Goal: Complete application form: Complete application form

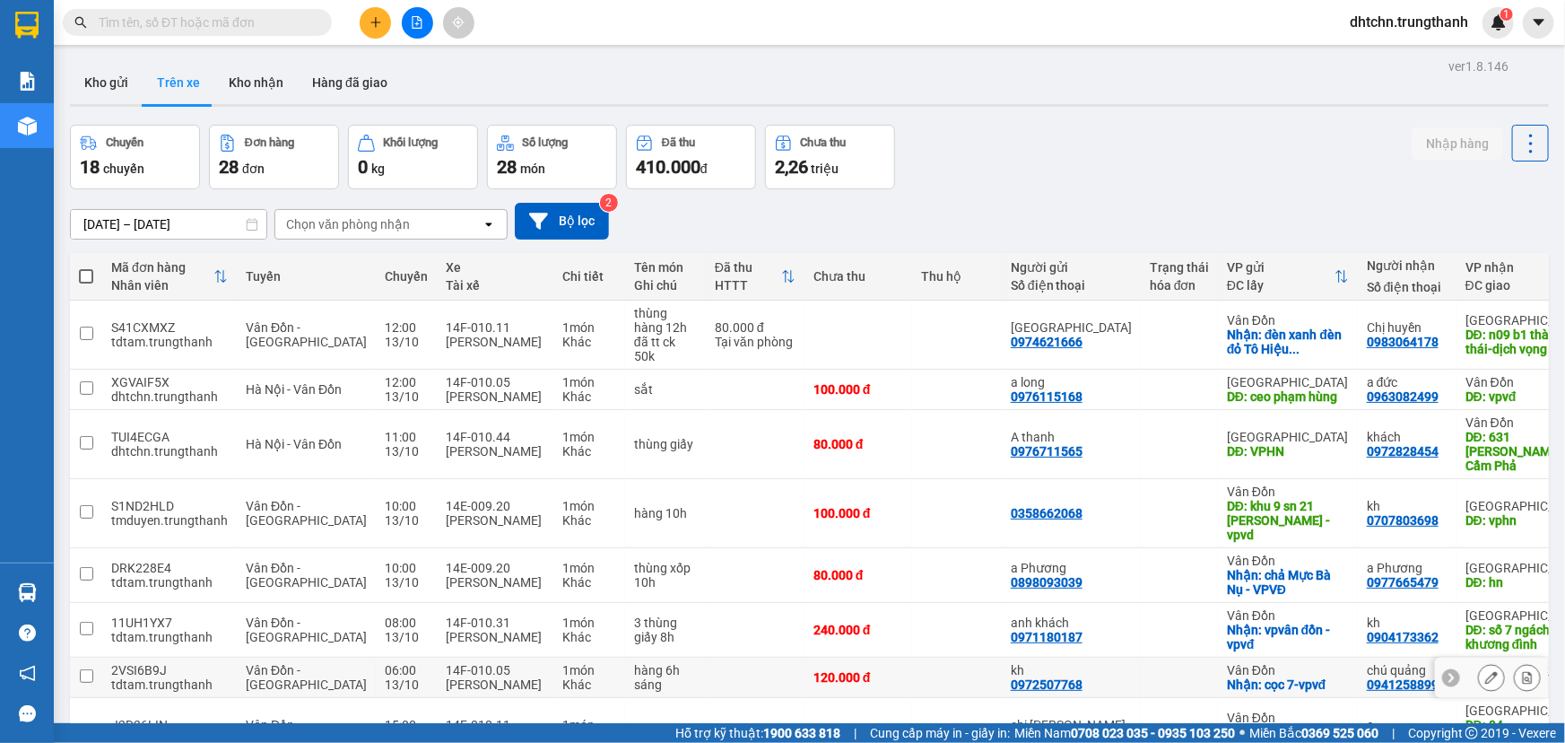
scroll to position [203, 0]
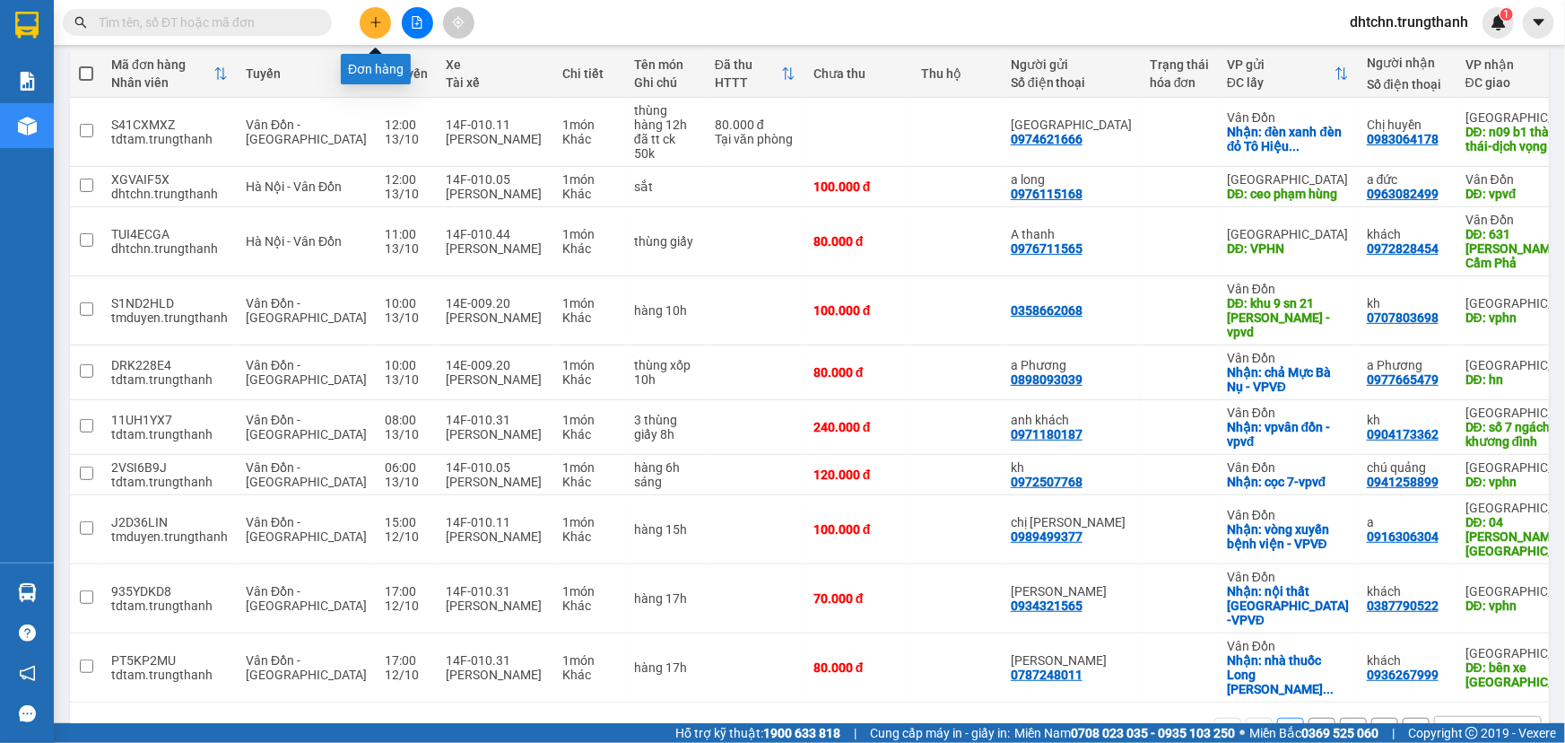
click at [385, 17] on button at bounding box center [375, 22] width 31 height 31
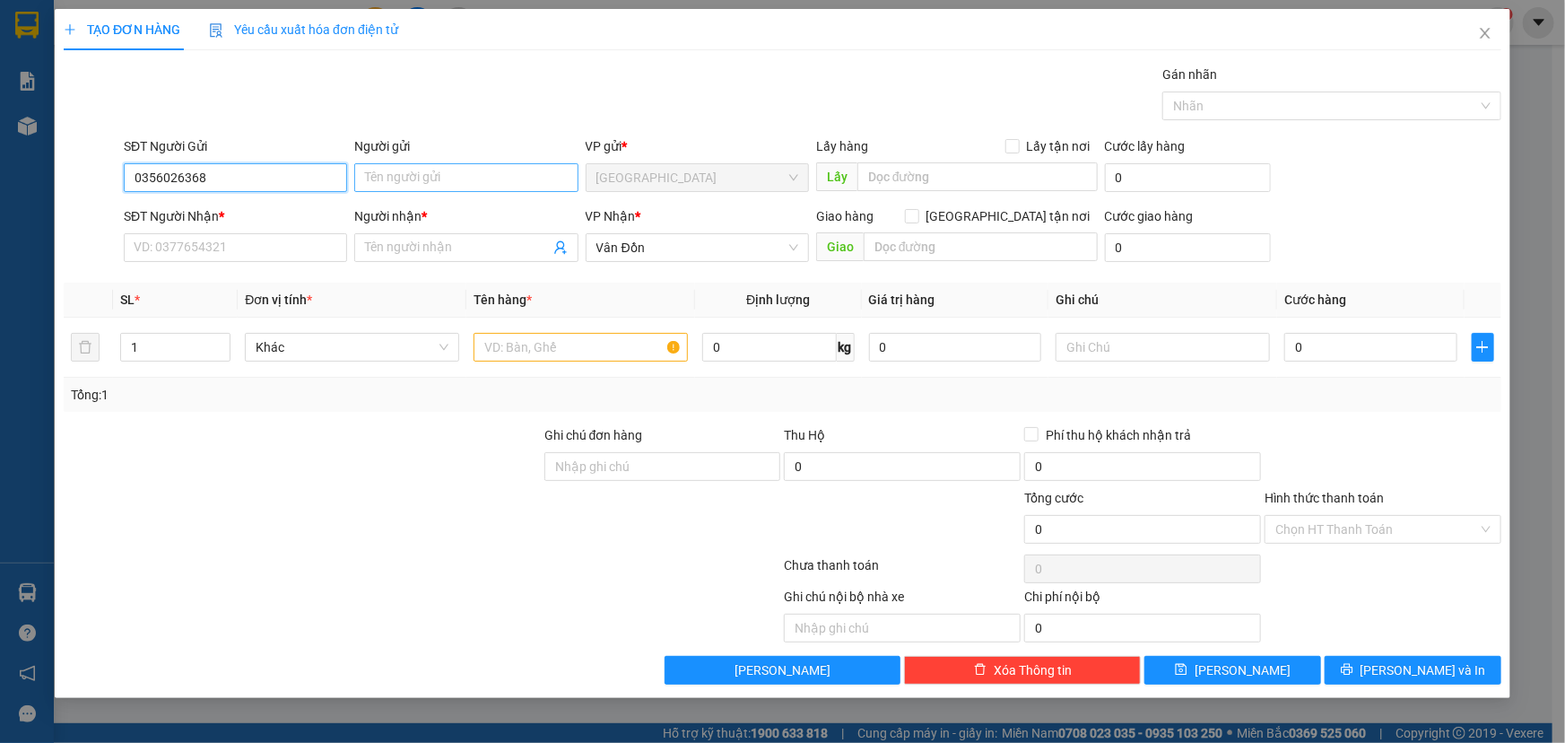
type input "0356026368"
click at [444, 175] on input "Người gửi" at bounding box center [465, 177] width 223 height 29
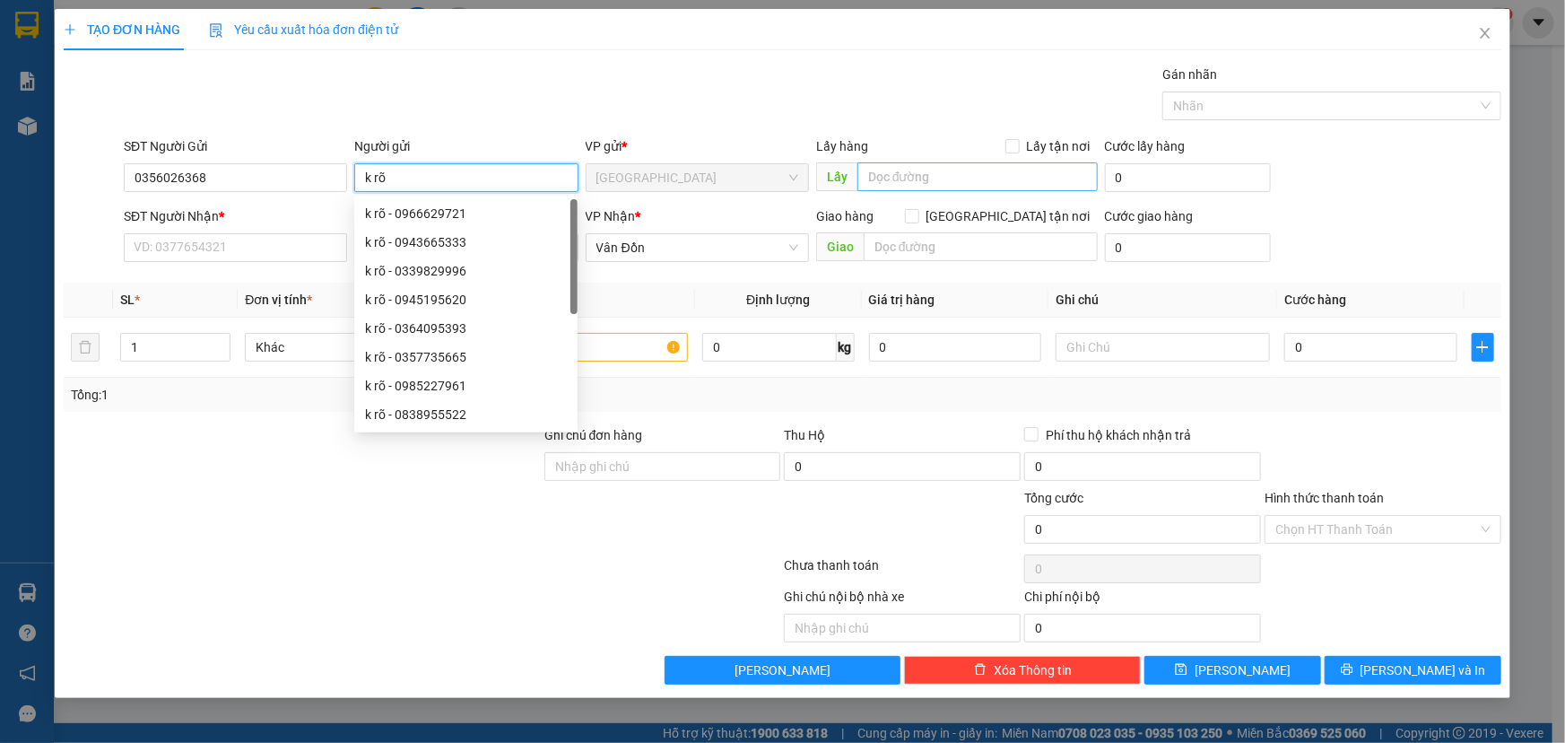
type input "k rõ"
click at [892, 170] on input "text" at bounding box center [978, 176] width 240 height 29
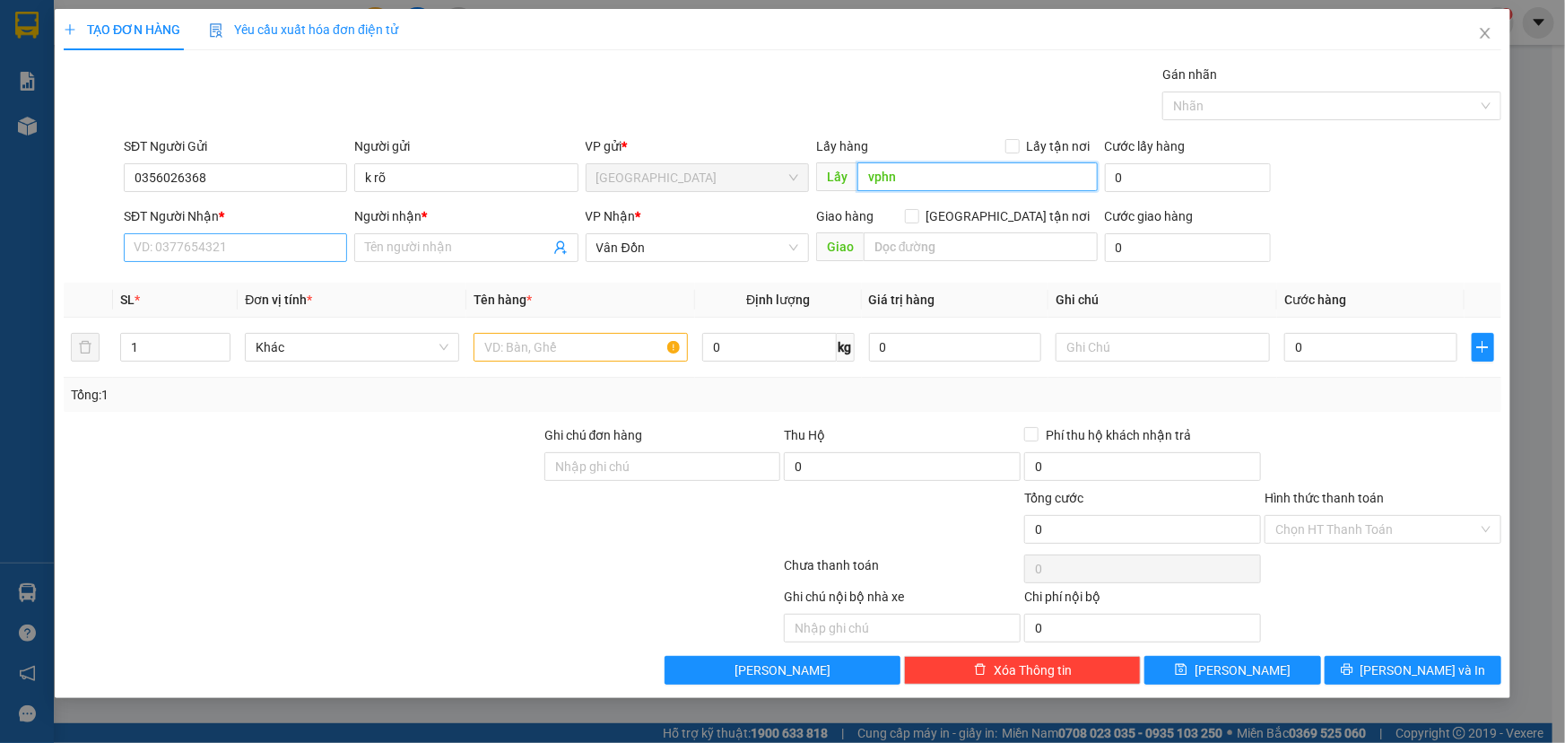
type input "vphn"
click at [178, 242] on input "SĐT Người Nhận *" at bounding box center [235, 247] width 223 height 29
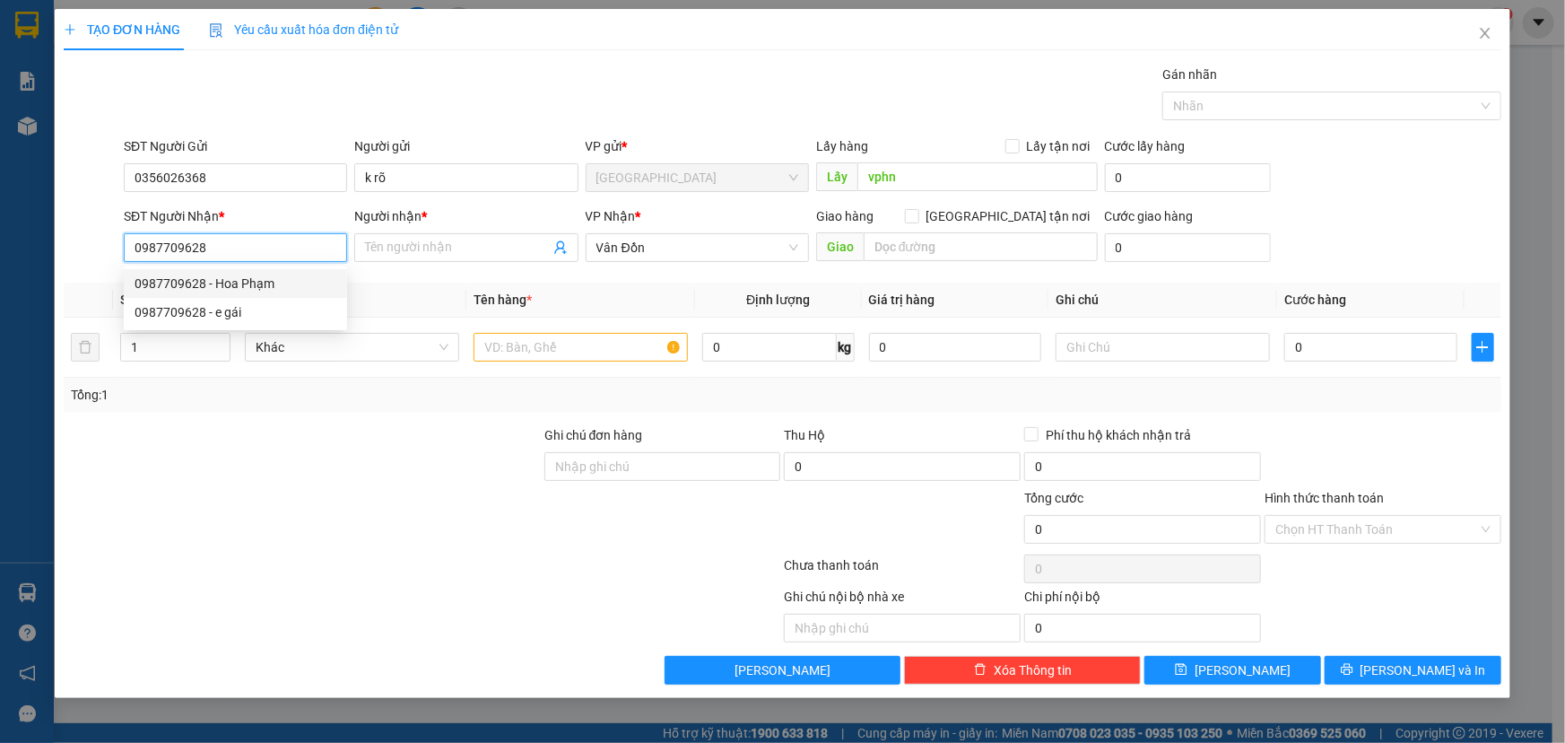
click at [206, 280] on div "0987709628 - Hoa Phạm" at bounding box center [236, 284] width 202 height 20
type input "0987709628"
type input "Hoa Phạm"
type input "Thị Trấn cái rồng"
type input "0987709628"
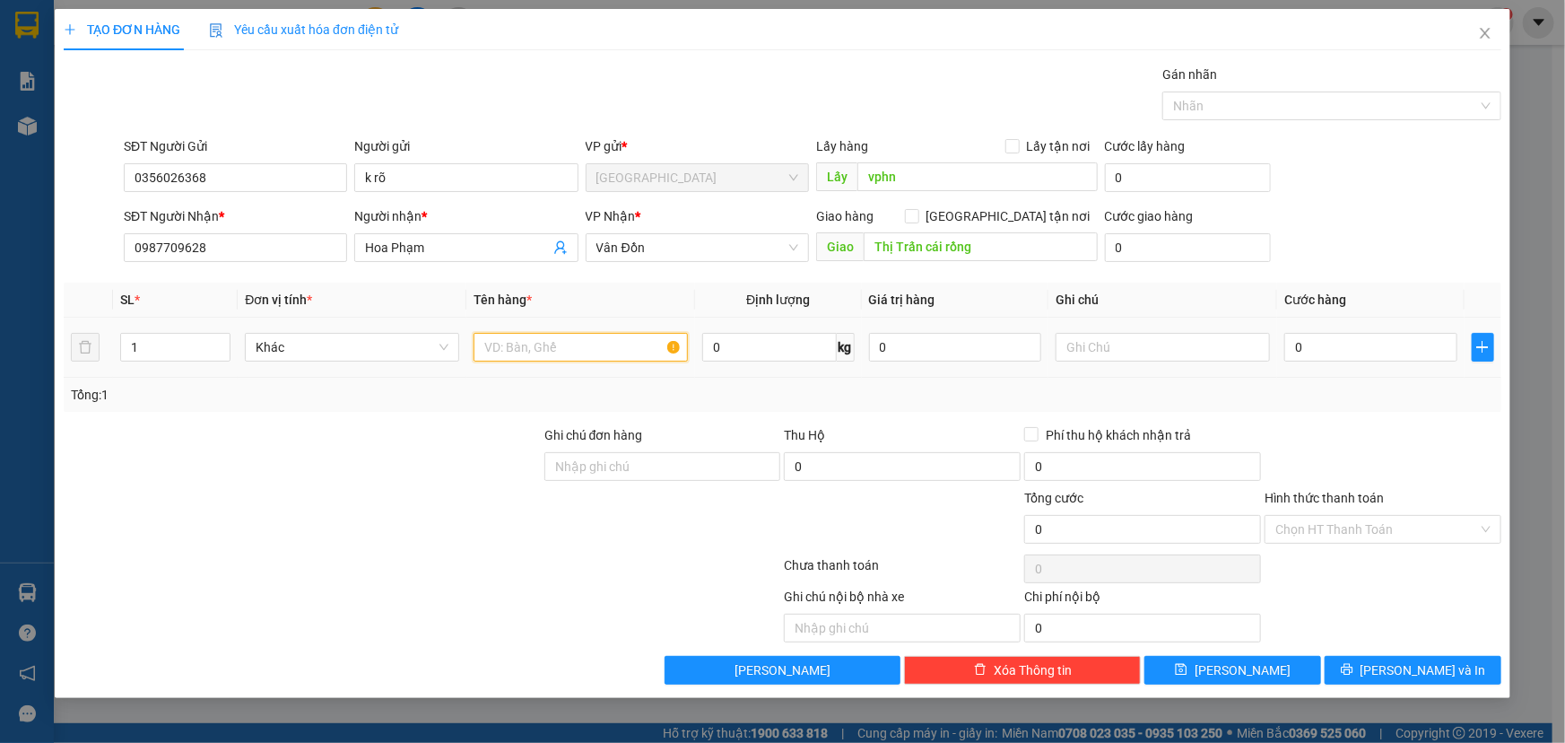
click at [557, 346] on input "text" at bounding box center [581, 347] width 214 height 29
type input "hộp nhỏ"
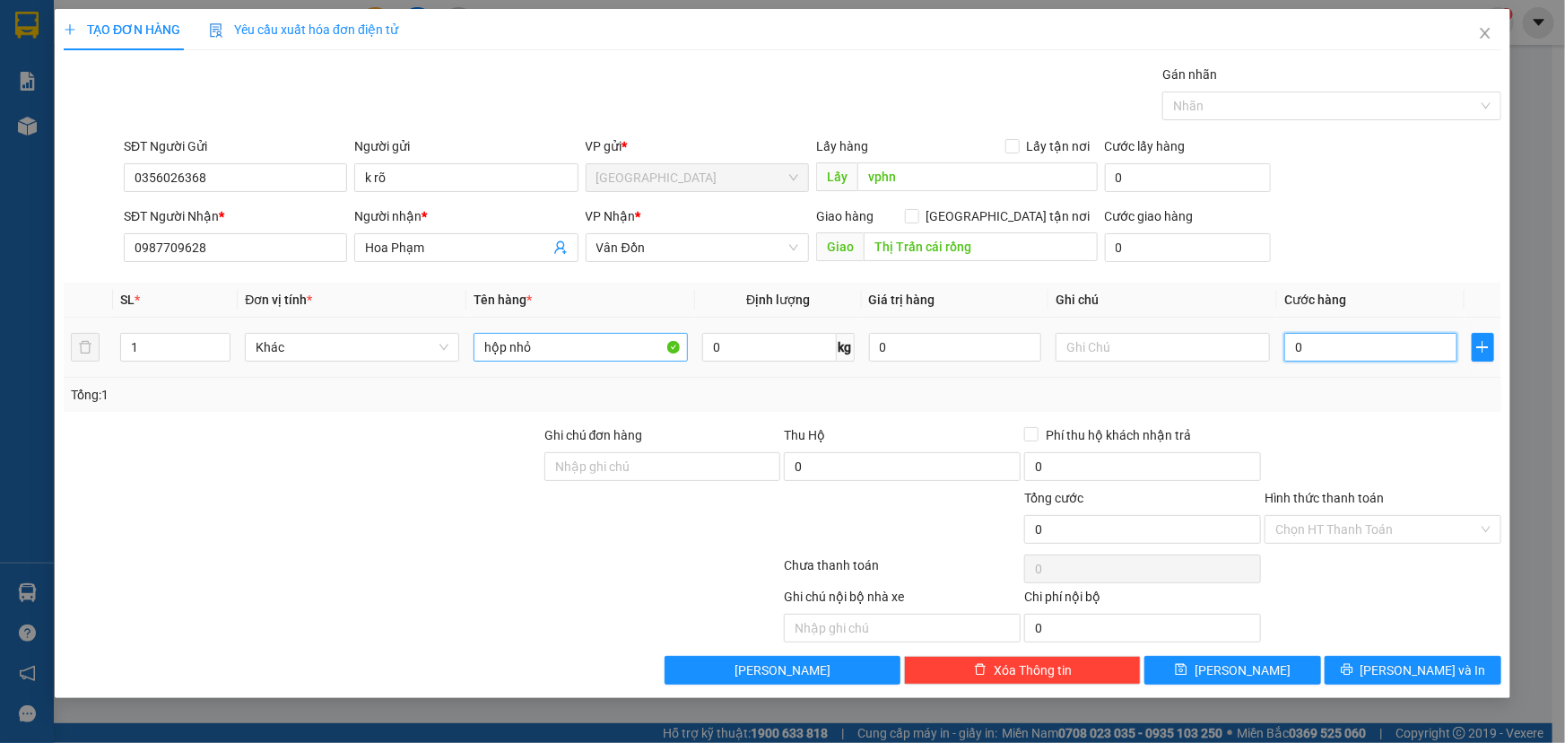
type input "7"
type input "70"
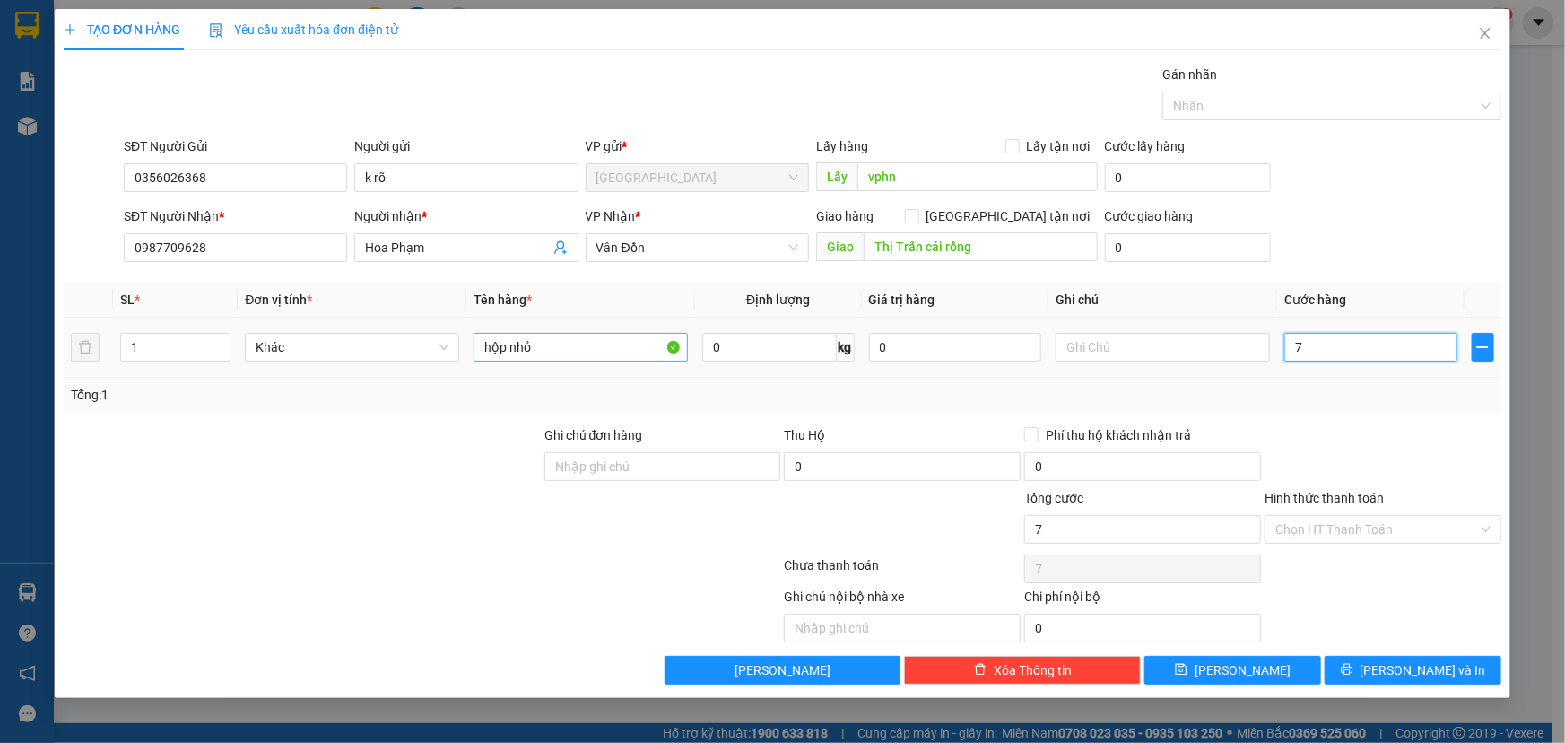
type input "70"
type input "700"
type input "7.000"
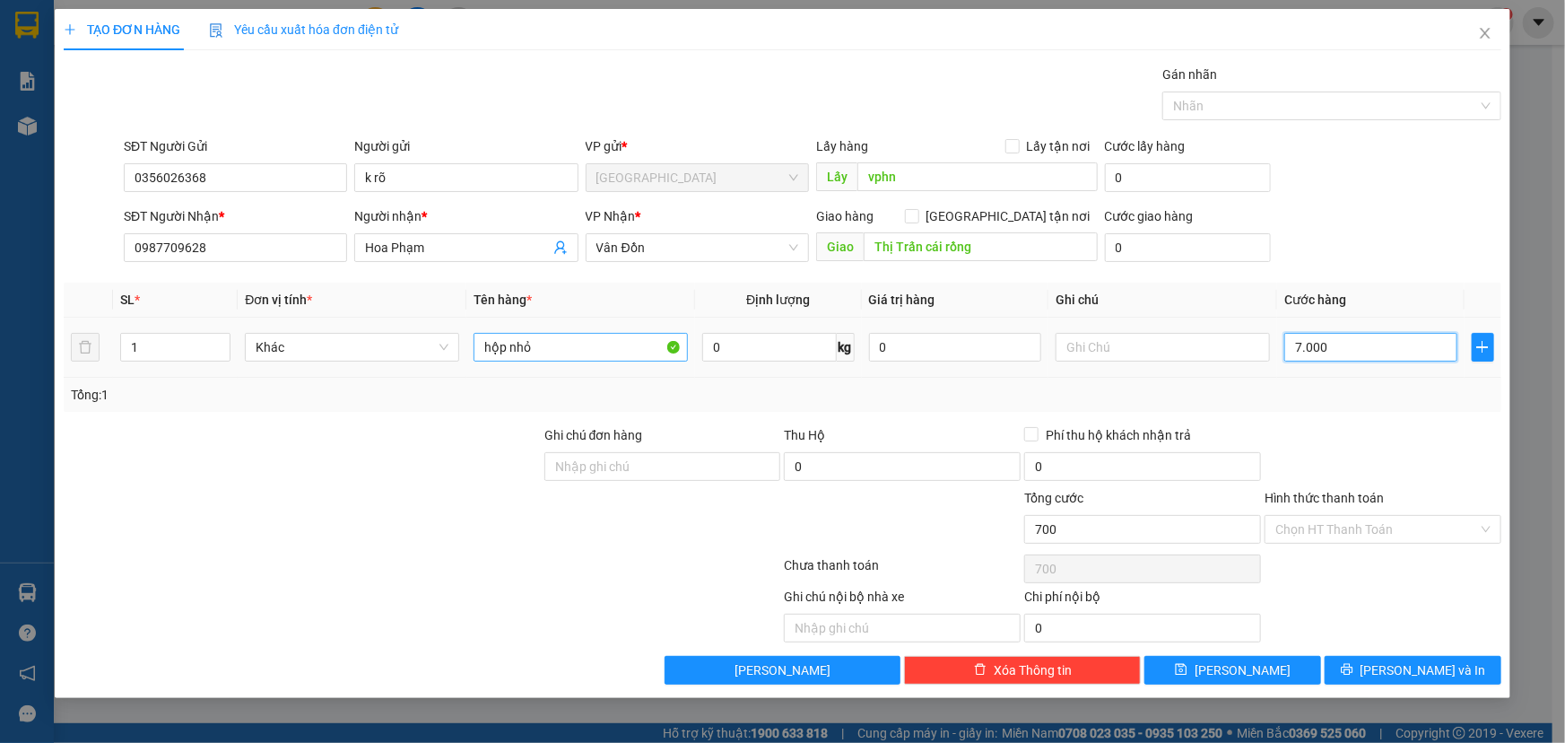
type input "7.000"
type input "70.000"
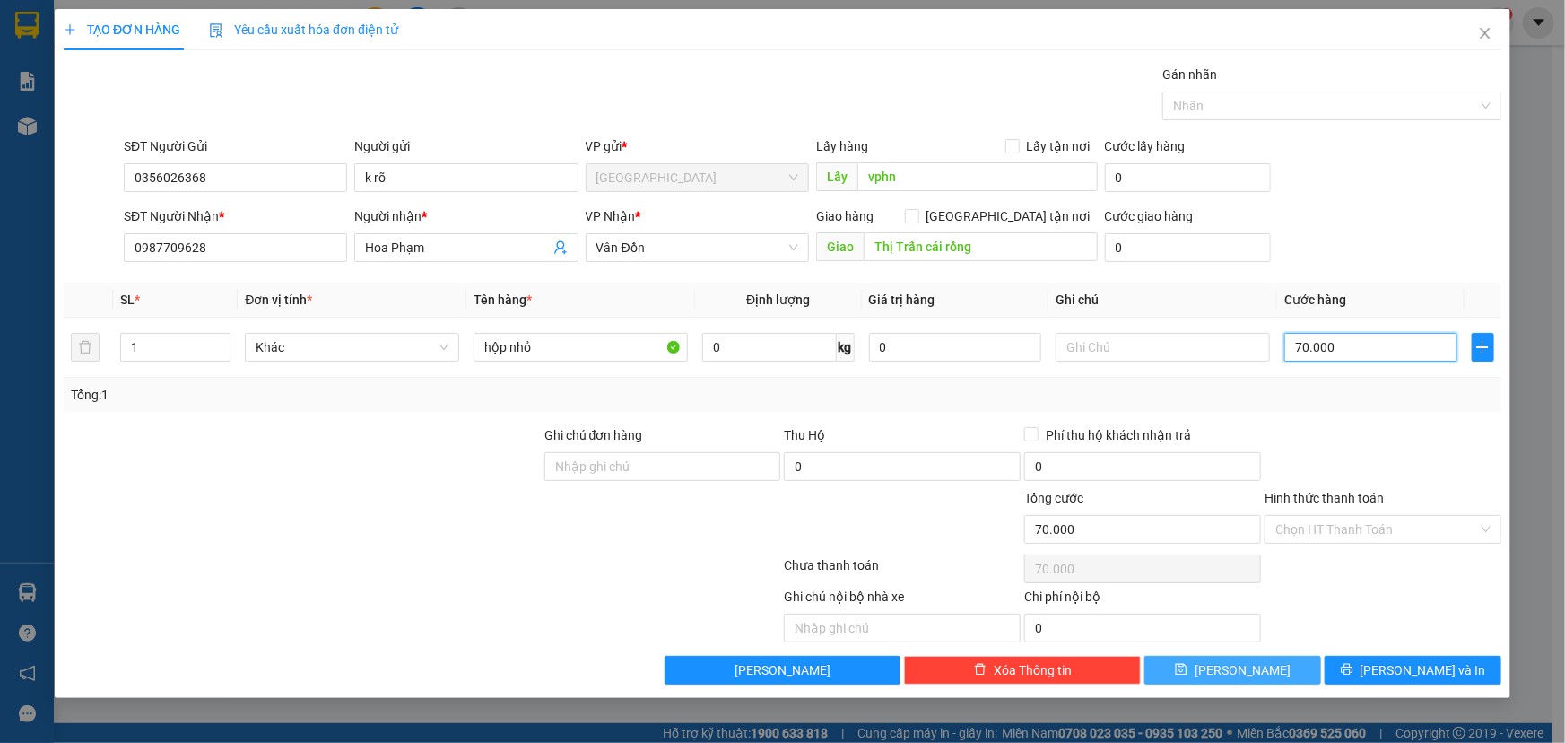
type input "70.000"
click at [1246, 669] on span "[PERSON_NAME]" at bounding box center [1243, 670] width 96 height 20
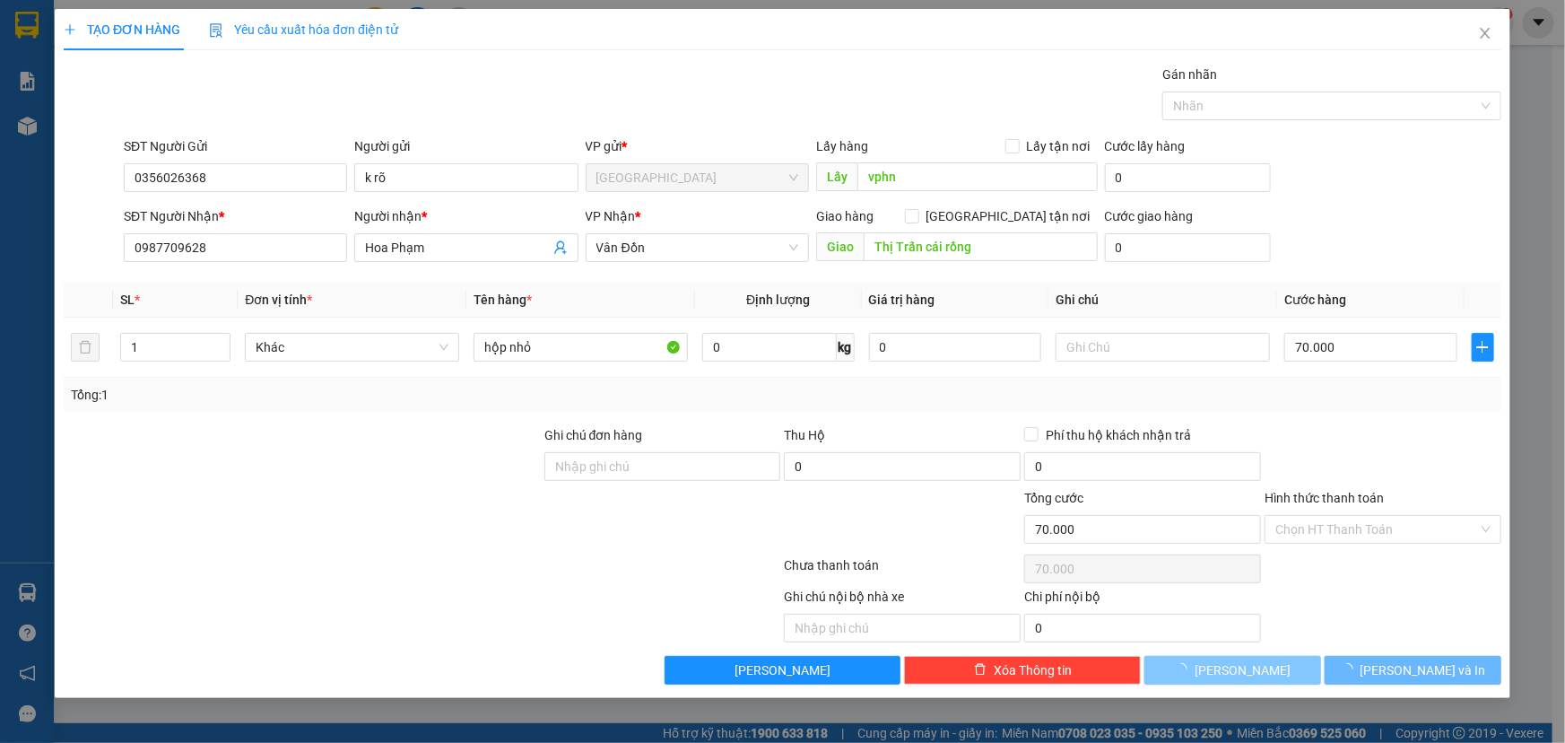
type input "0"
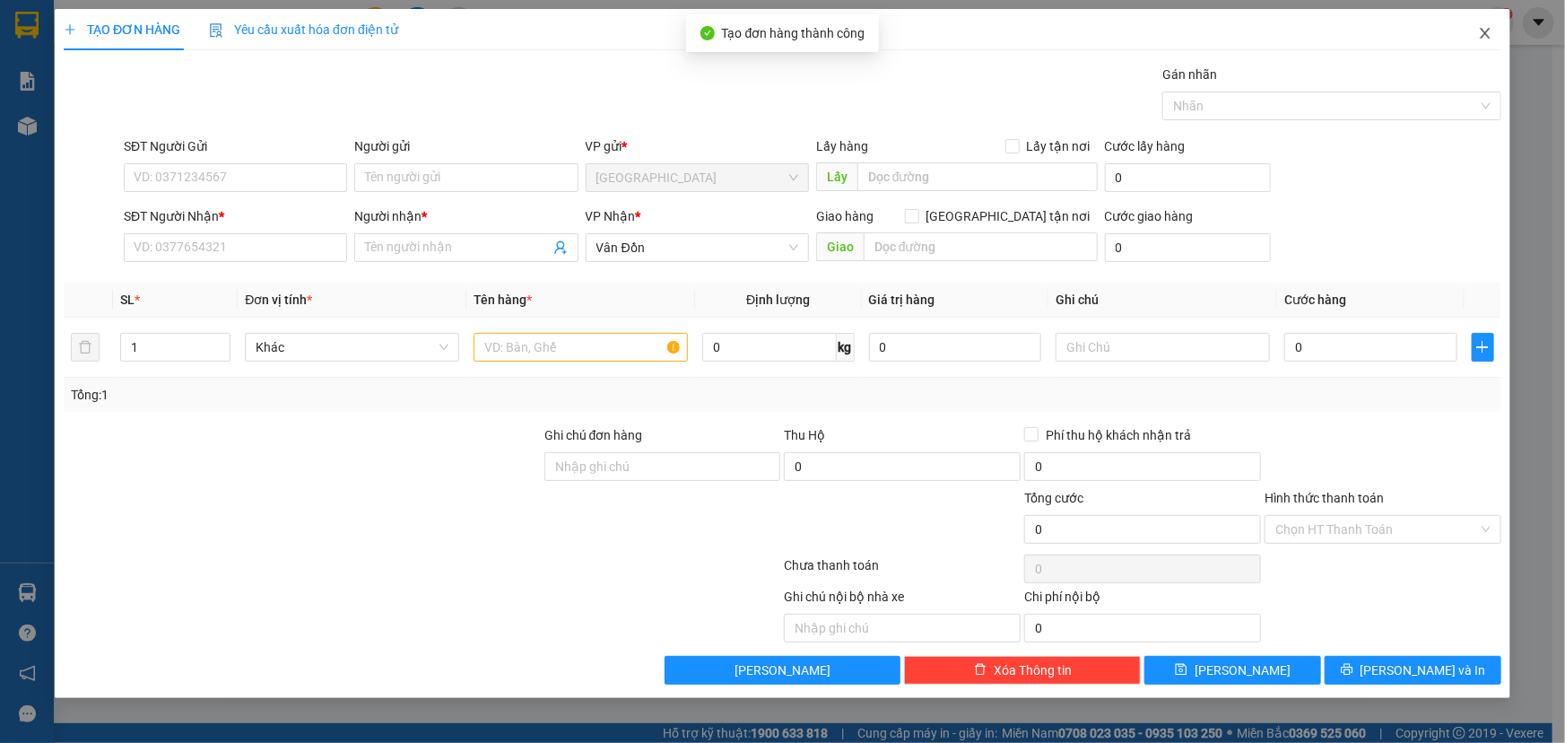
click at [1487, 36] on icon "close" at bounding box center [1485, 33] width 10 height 11
